Goal: Task Accomplishment & Management: Use online tool/utility

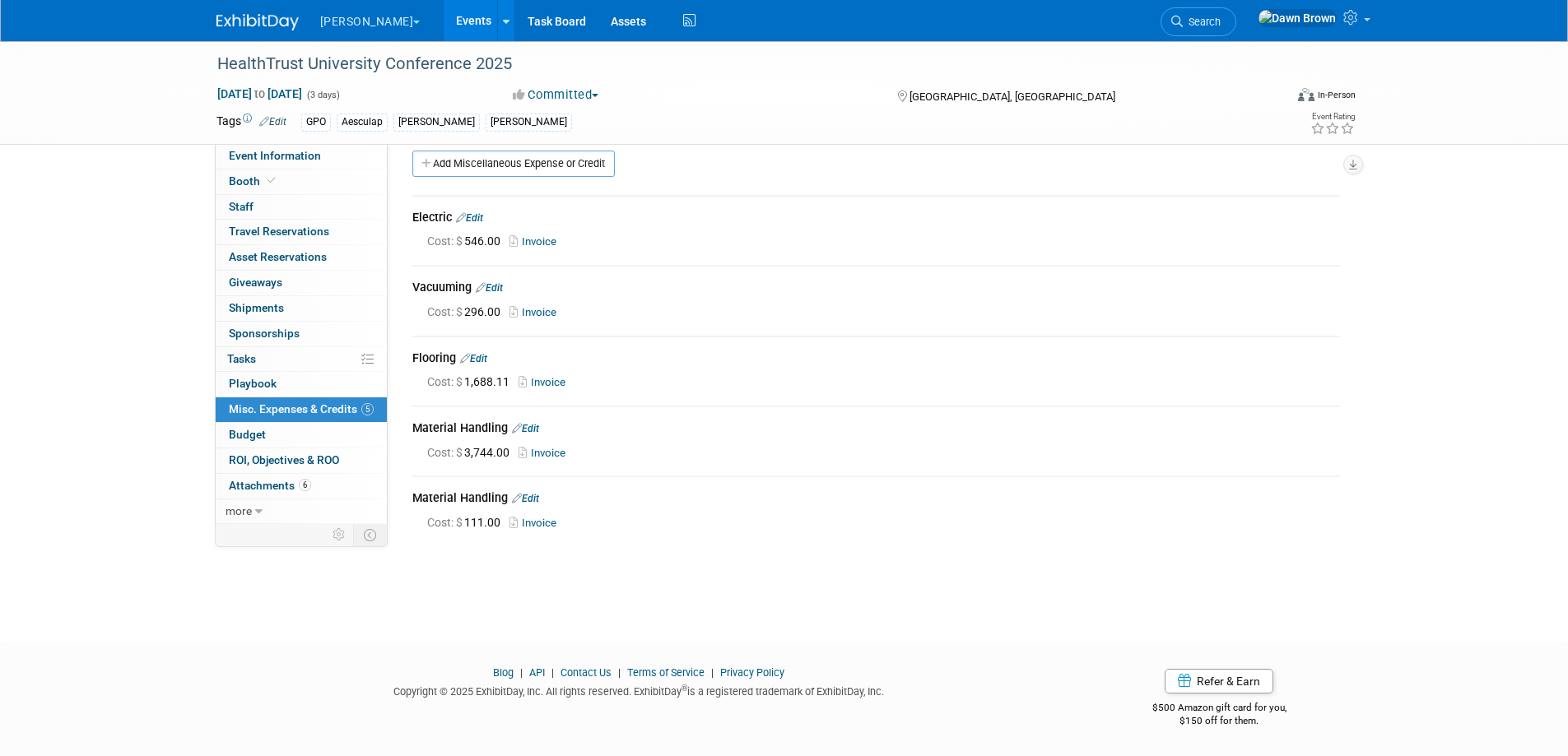
click at [444, 18] on link "Events" at bounding box center [473, 20] width 60 height 41
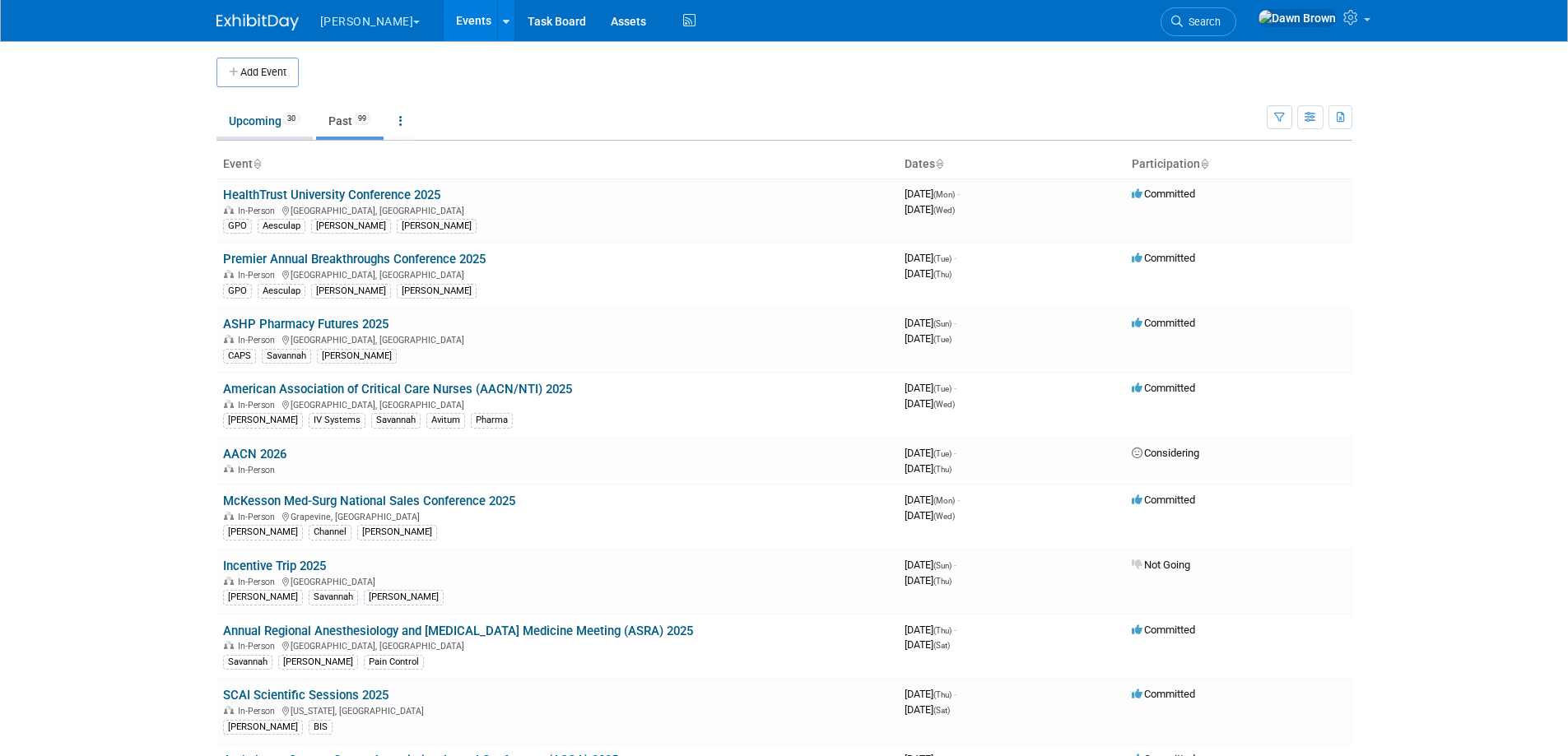
click at [277, 111] on link "Upcoming 30" at bounding box center [265, 121] width 96 height 31
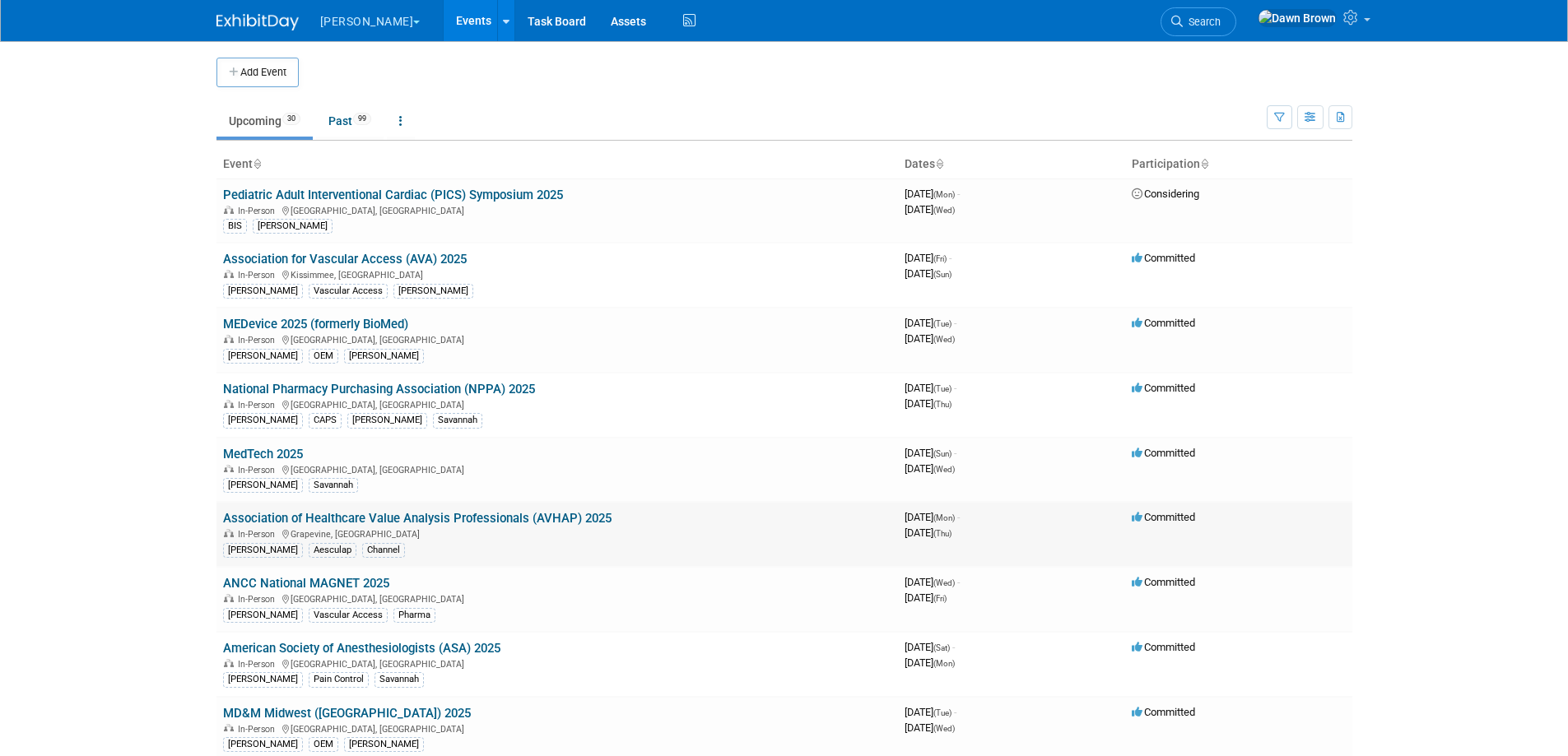
click at [547, 521] on link "Association of Healthcare Value Analysis Professionals (AVHAP) 2025" at bounding box center [417, 518] width 388 height 15
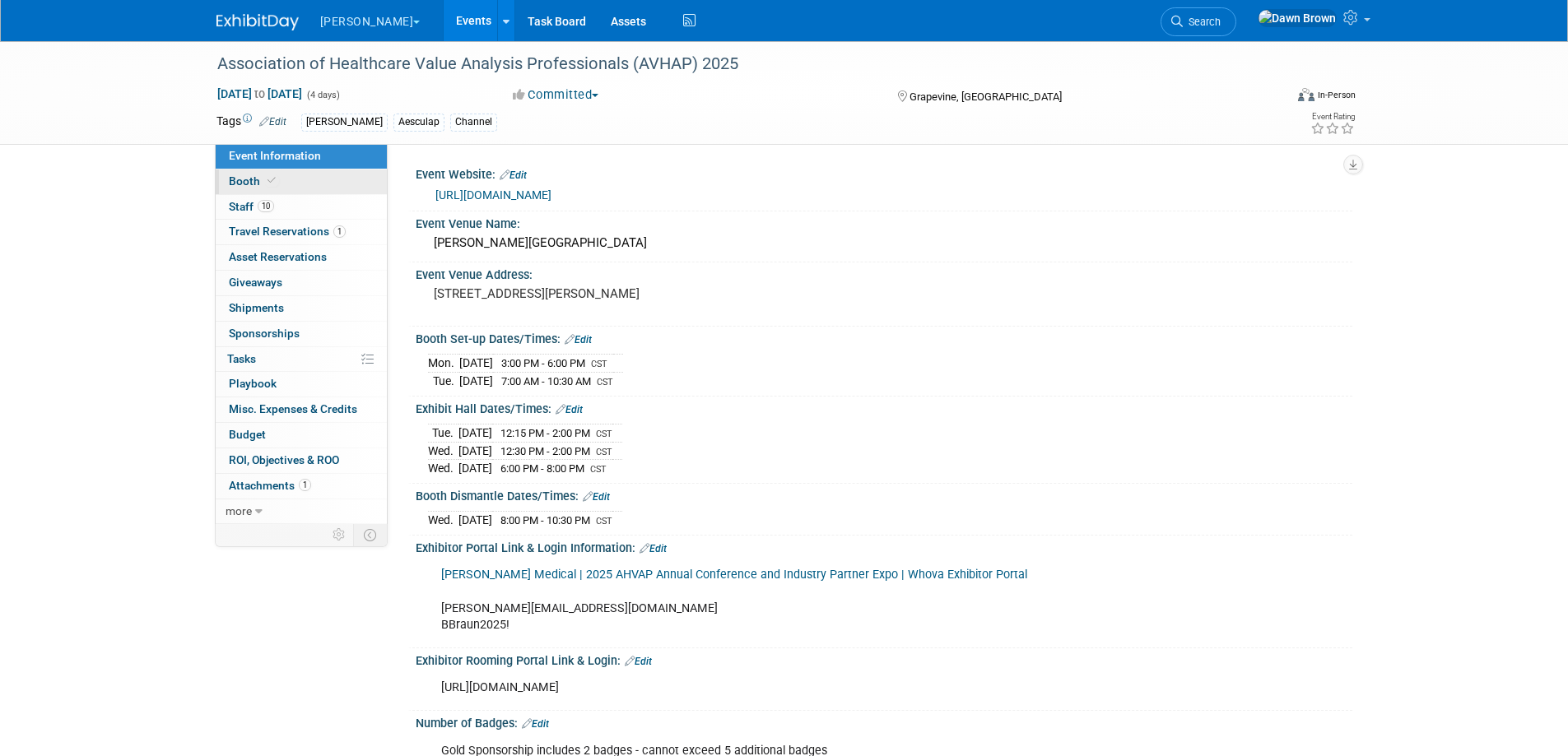
click at [257, 179] on span "Booth" at bounding box center [254, 181] width 50 height 13
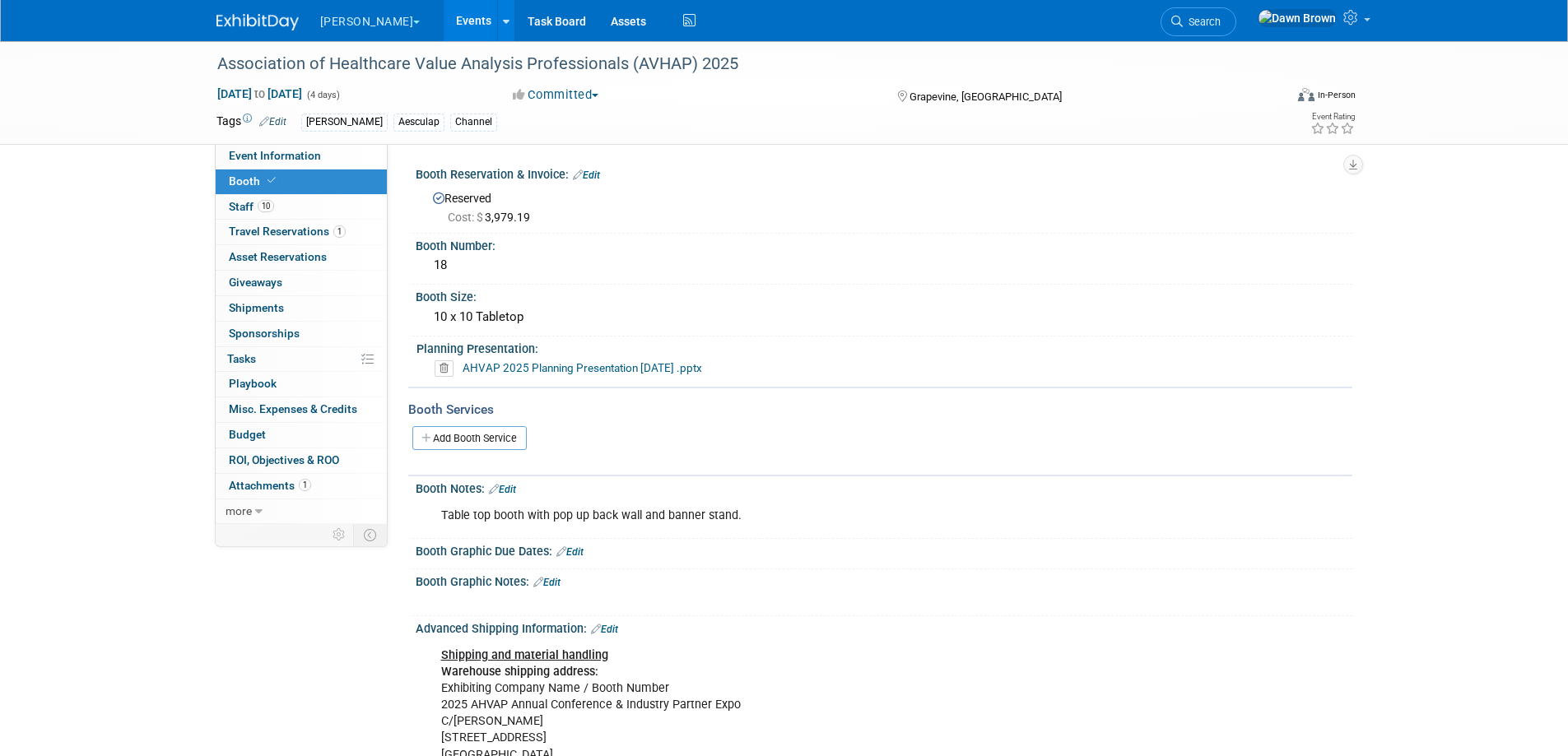
click at [576, 180] on icon at bounding box center [577, 175] width 10 height 11
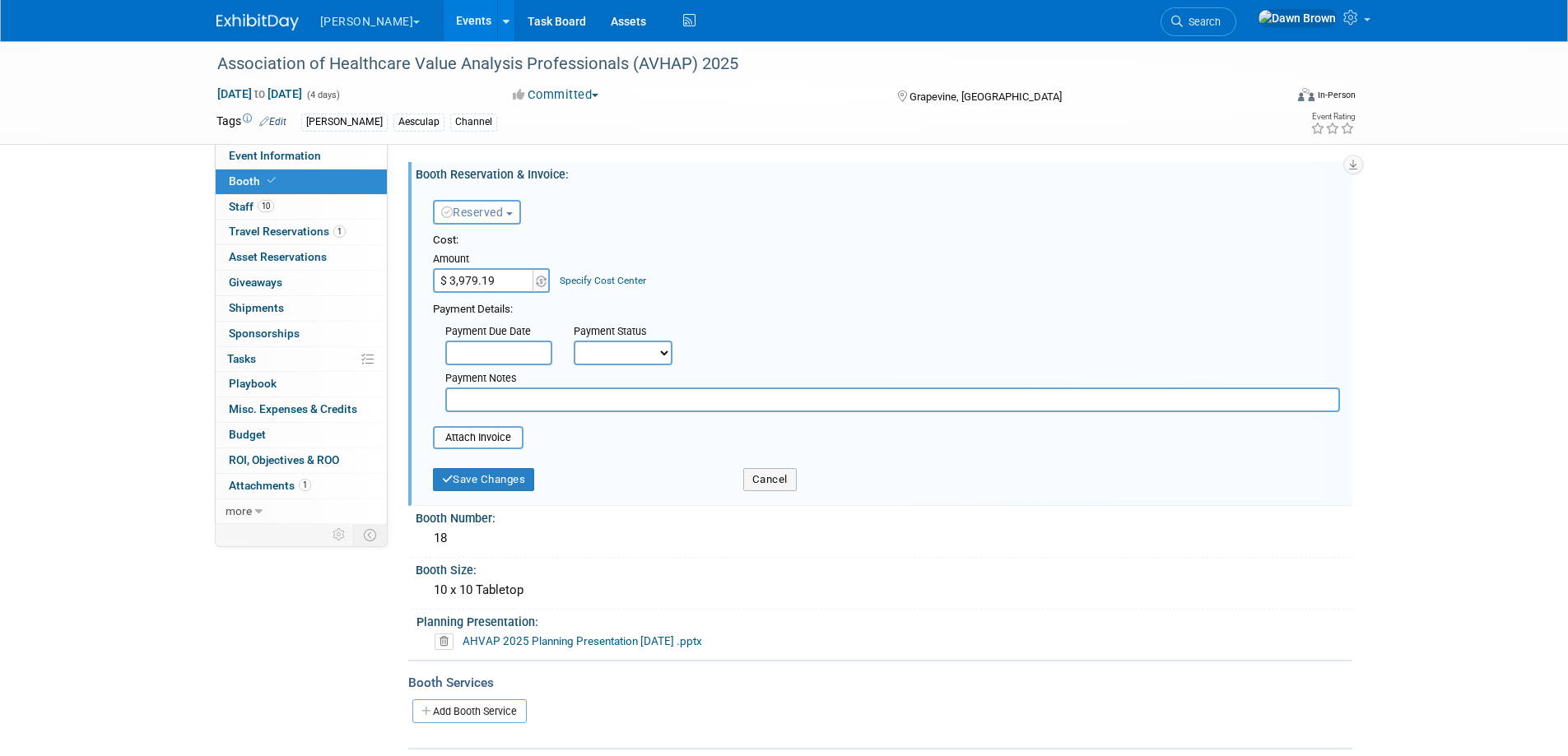
click at [768, 496] on div "Save Changes Cancel" at bounding box center [885, 478] width 907 height 42
click at [755, 471] on button "Cancel" at bounding box center [770, 479] width 53 height 23
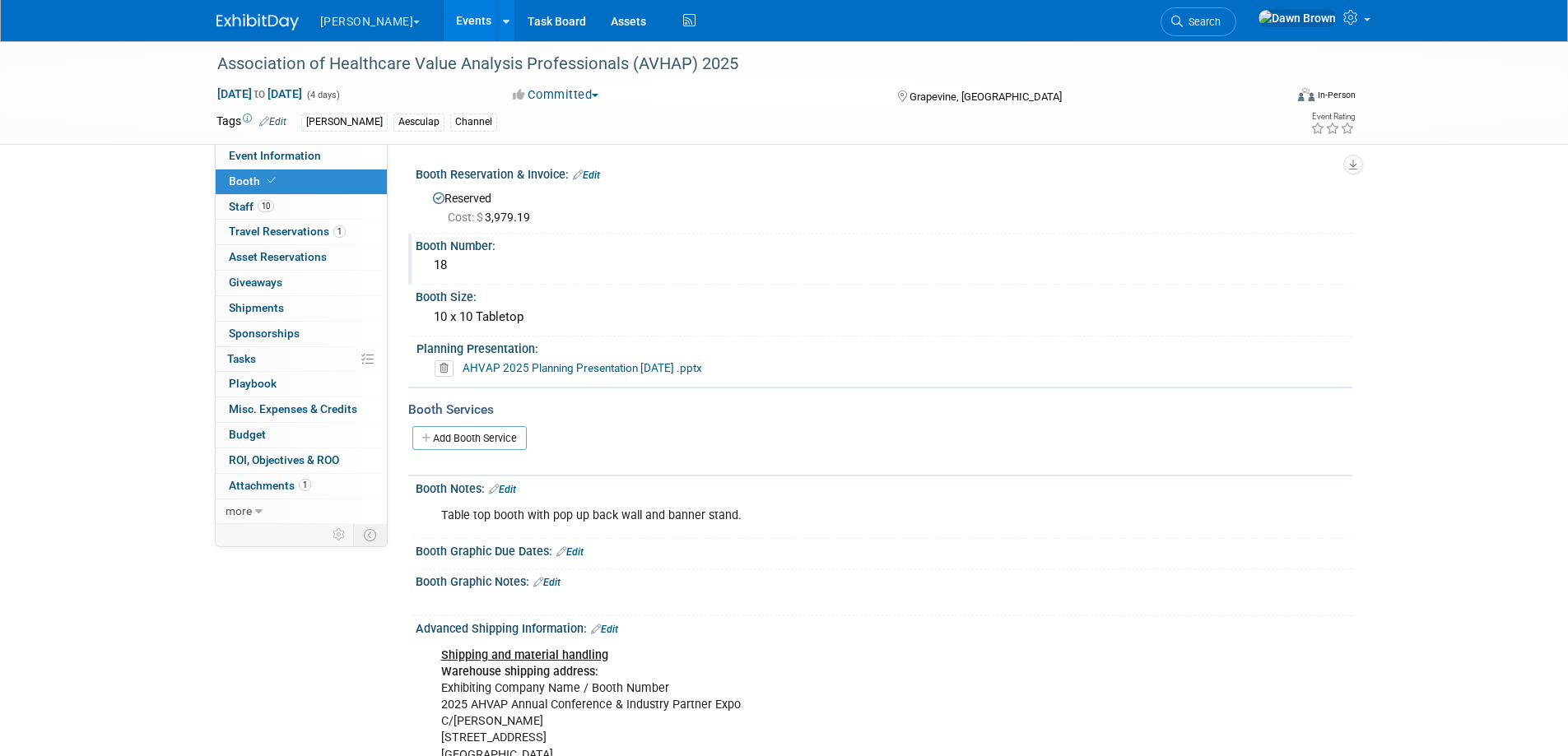
click at [446, 264] on div "18" at bounding box center [884, 266] width 912 height 26
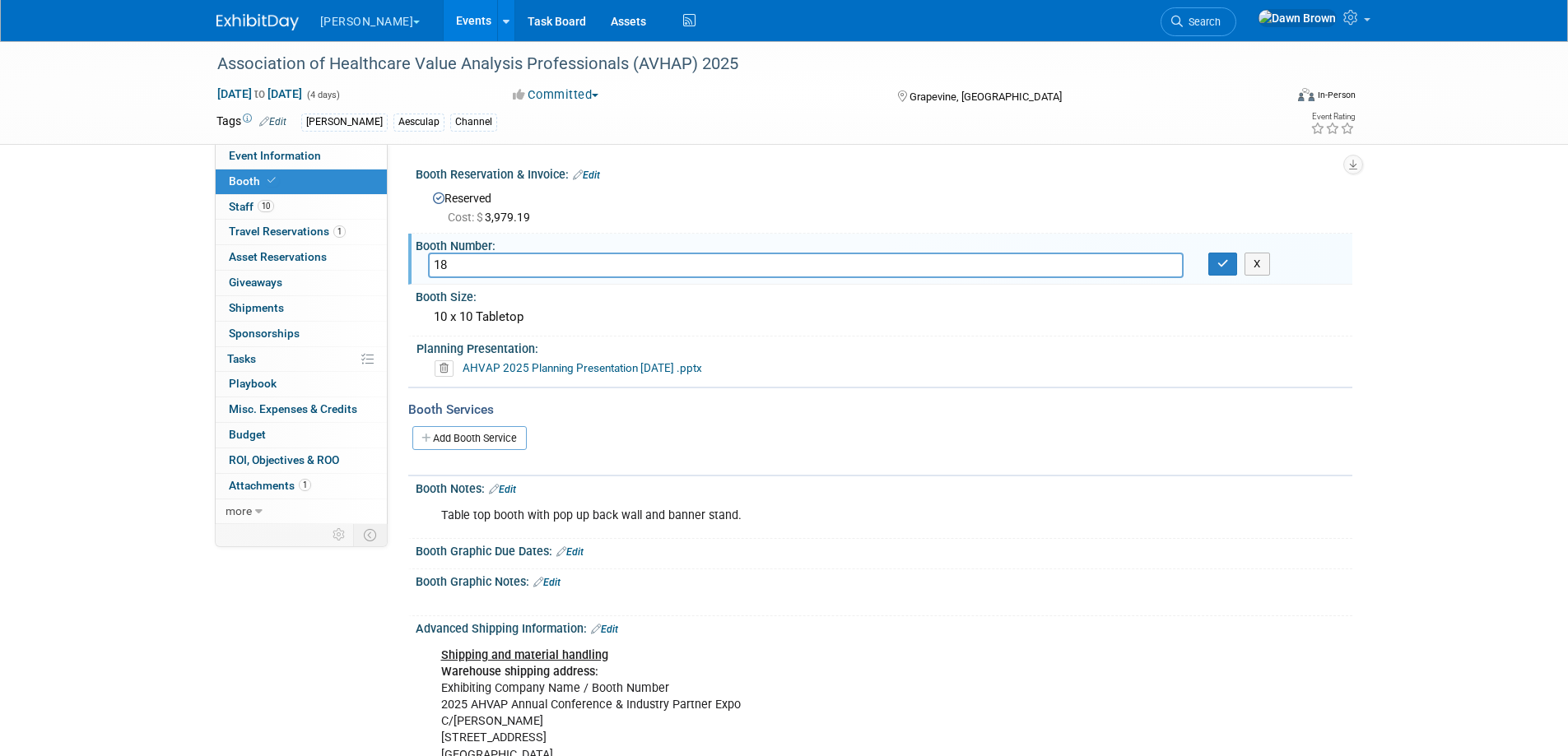
type input "1"
type input "46"
click at [1230, 264] on button "button" at bounding box center [1223, 264] width 30 height 23
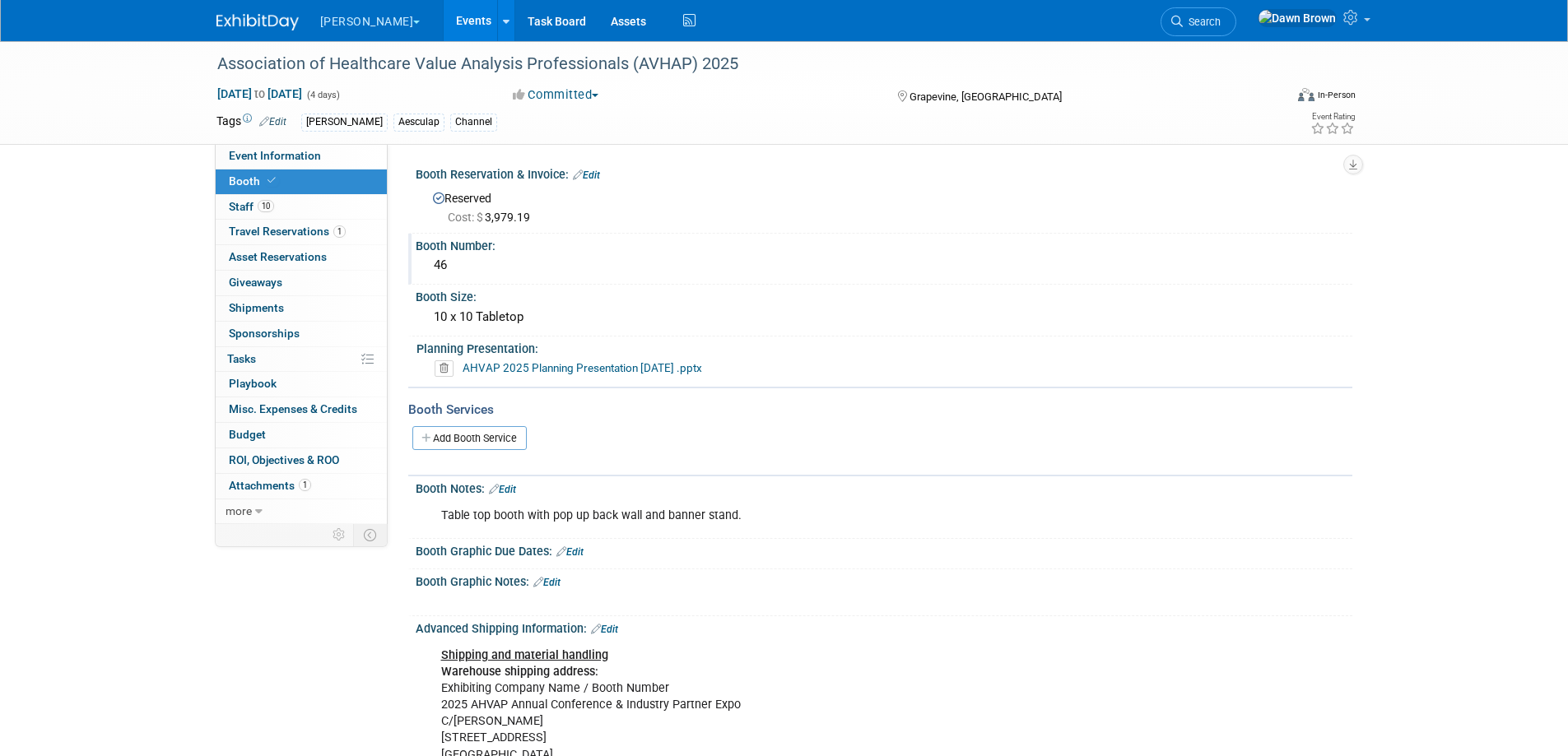
click at [444, 23] on link "Events" at bounding box center [473, 20] width 60 height 41
